Goal: Task Accomplishment & Management: Manage account settings

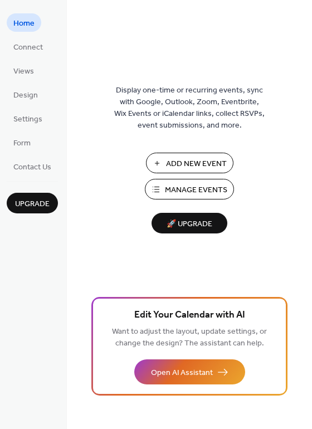
click at [157, 193] on button "Manage Events" at bounding box center [189, 189] width 89 height 21
